Goal: Task Accomplishment & Management: Complete application form

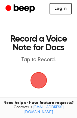
click at [36, 80] on span "button" at bounding box center [38, 80] width 15 height 15
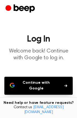
click at [38, 83] on button "Continue with Google" at bounding box center [38, 86] width 68 height 18
click at [33, 85] on button "Continue with Google" at bounding box center [38, 86] width 68 height 18
click at [66, 83] on button "Continue with Google" at bounding box center [38, 86] width 68 height 18
click at [66, 81] on button "Continue with Google" at bounding box center [38, 86] width 68 height 18
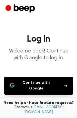
click at [66, 81] on button "Continue with Google" at bounding box center [38, 86] width 68 height 18
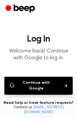
click at [65, 83] on button "Continue with Google" at bounding box center [38, 86] width 68 height 18
click at [65, 84] on button "Continue with Google" at bounding box center [38, 86] width 68 height 18
click at [42, 80] on button "Continue with Google" at bounding box center [38, 86] width 68 height 18
drag, startPoint x: 45, startPoint y: 81, endPoint x: 57, endPoint y: 78, distance: 13.0
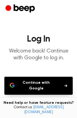
click at [47, 81] on button "Continue with Google" at bounding box center [38, 86] width 68 height 18
click at [57, 78] on button "Continue with Google" at bounding box center [38, 86] width 68 height 18
click at [50, 44] on header "Log In Welcome back! Continue with Google to log in." at bounding box center [38, 48] width 68 height 27
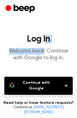
drag, startPoint x: 44, startPoint y: 46, endPoint x: 42, endPoint y: 55, distance: 8.5
click at [42, 54] on header "Log In Welcome back! Continue with Google to log in." at bounding box center [38, 48] width 68 height 27
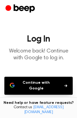
click at [43, 55] on p "Welcome back! Continue with Google to log in." at bounding box center [38, 55] width 68 height 14
click at [45, 56] on p "Welcome back! Continue with Google to log in." at bounding box center [38, 55] width 68 height 14
click at [51, 85] on button "Continue with Google" at bounding box center [38, 86] width 68 height 18
click at [60, 85] on button "Continue with Google" at bounding box center [38, 86] width 68 height 18
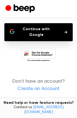
click at [45, 89] on link "Create an Account" at bounding box center [38, 88] width 66 height 7
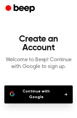
click at [40, 97] on button "Continue with Google" at bounding box center [38, 94] width 68 height 18
click at [39, 42] on h1 "Create an Account" at bounding box center [38, 43] width 68 height 17
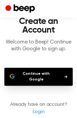
scroll to position [41, 0]
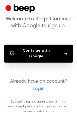
click at [70, 54] on button "Continue with Google" at bounding box center [38, 54] width 68 height 18
